Goal: Subscribe to service/newsletter

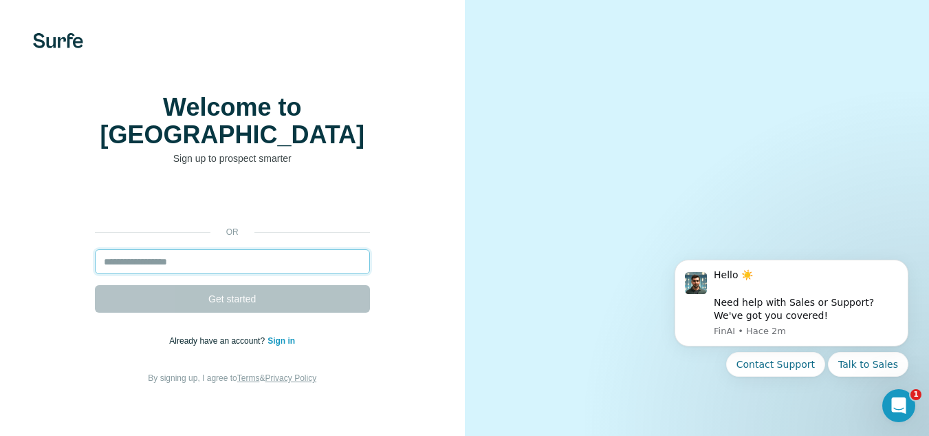
click at [248, 250] on input "email" at bounding box center [232, 261] width 275 height 25
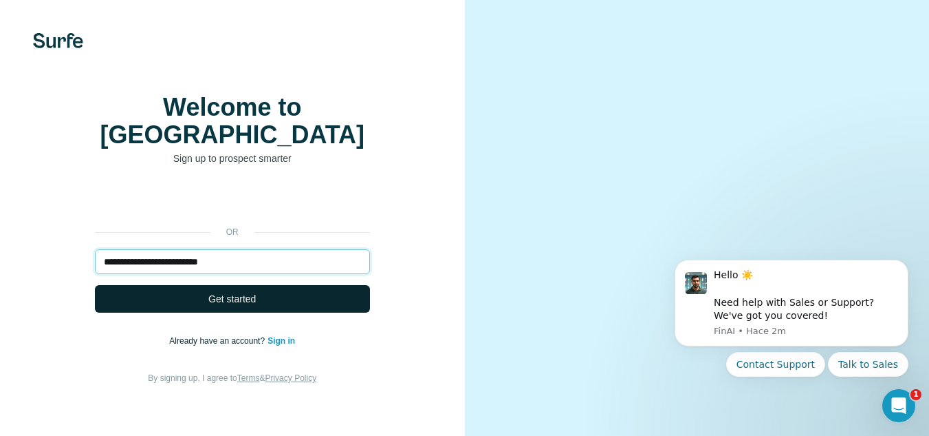
type input "**********"
click at [334, 288] on button "Get started" at bounding box center [232, 299] width 275 height 28
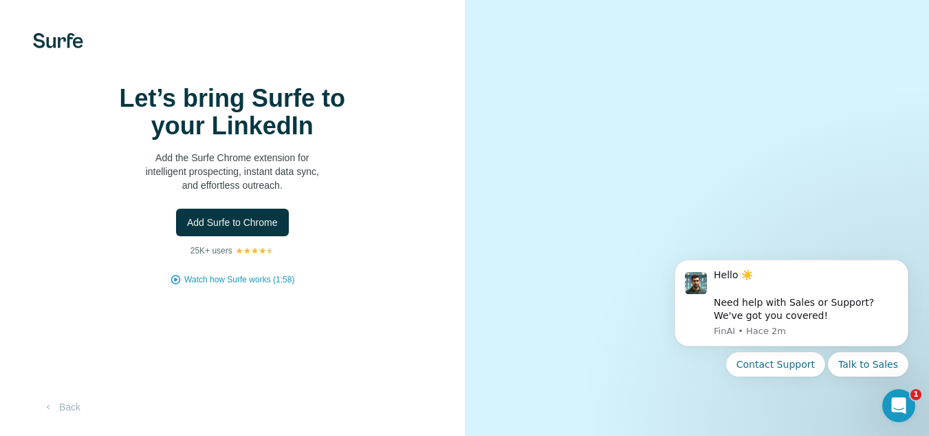
scroll to position [65, 0]
click at [276, 215] on span "Add Surfe to Chrome" at bounding box center [232, 222] width 91 height 14
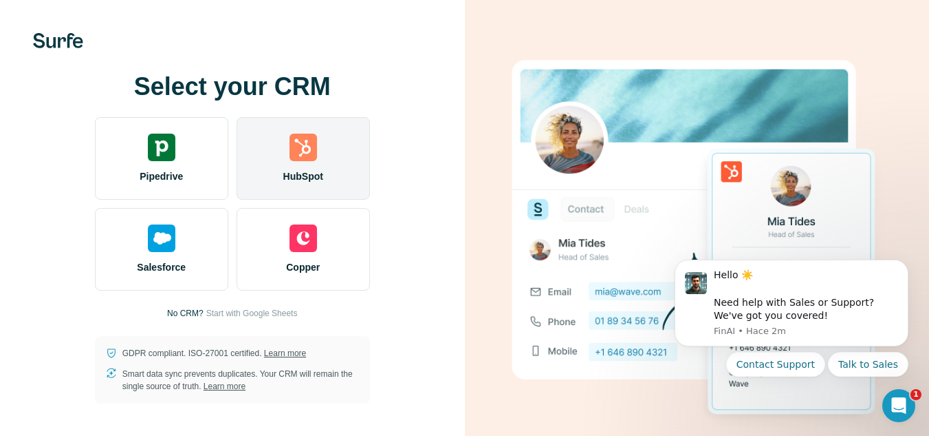
click at [350, 153] on div "HubSpot" at bounding box center [303, 158] width 133 height 83
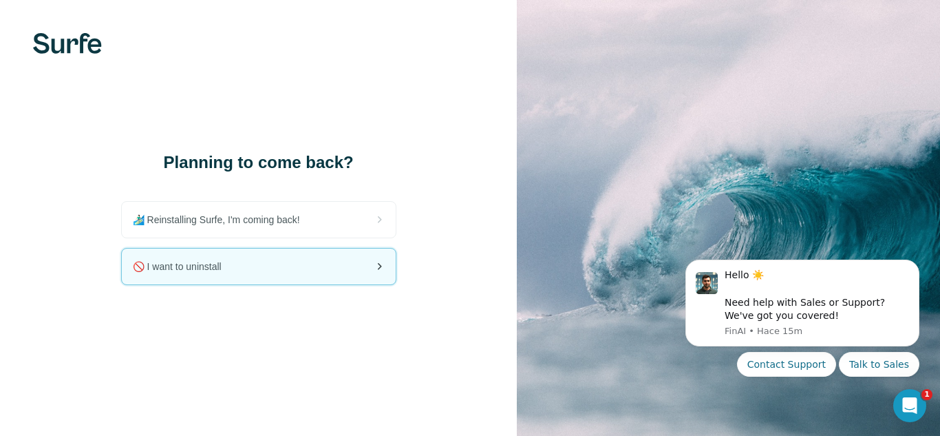
click at [336, 271] on div "🚫 I want to uninstall" at bounding box center [259, 266] width 274 height 36
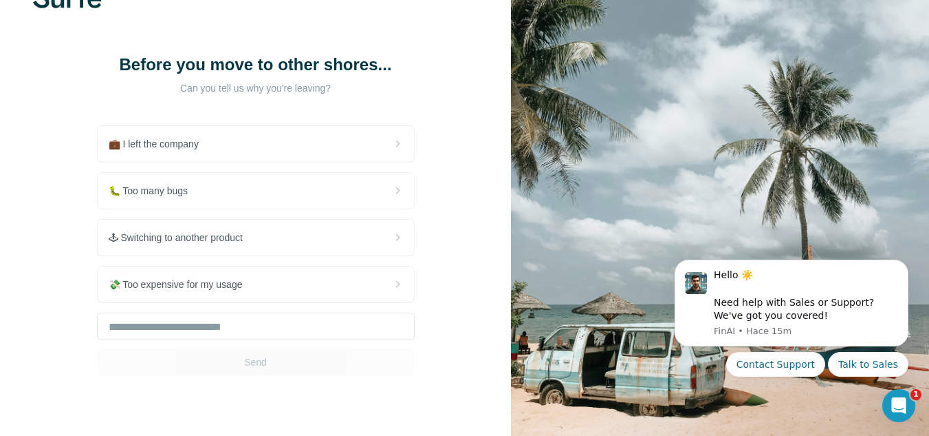
scroll to position [69, 0]
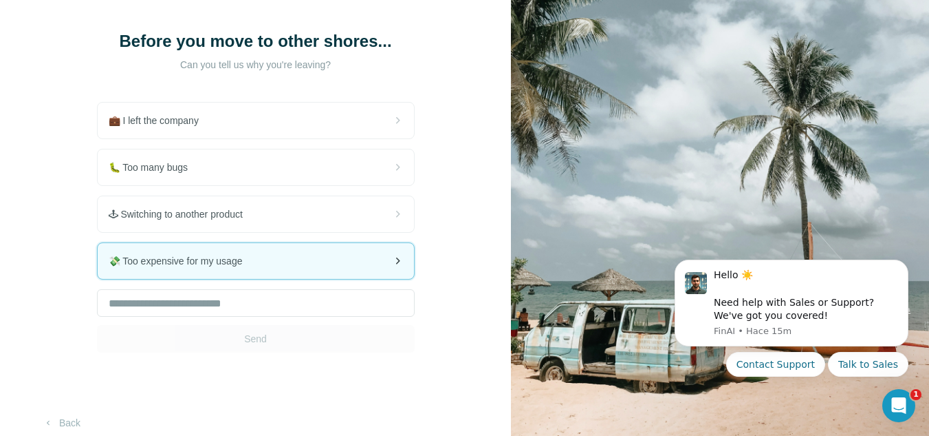
click at [240, 270] on div "💸 Too expensive for my usage" at bounding box center [256, 261] width 316 height 36
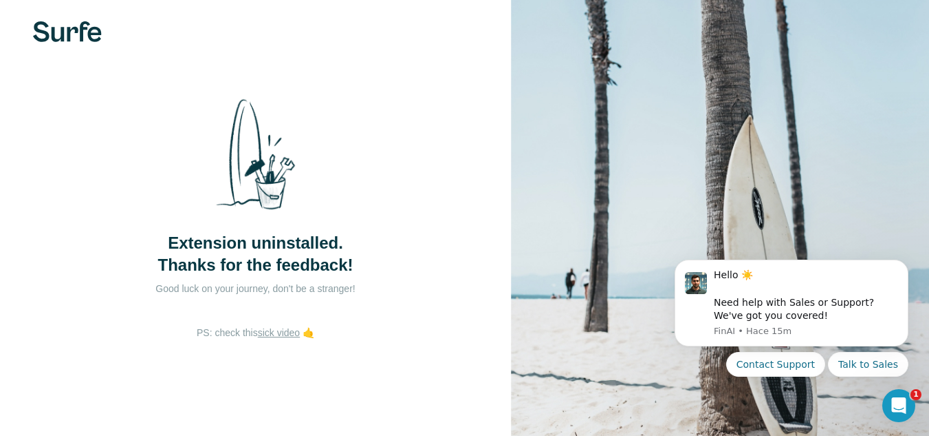
scroll to position [14, 0]
